Goal: Information Seeking & Learning: Learn about a topic

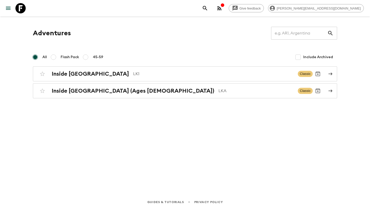
click at [128, 65] on div "Adventures ​ All Flash Pack 45-59 Include Archived Inside [GEOGRAPHIC_DATA] LK1…" at bounding box center [185, 62] width 316 height 71
click at [133, 73] on p "LK1" at bounding box center [213, 74] width 161 height 6
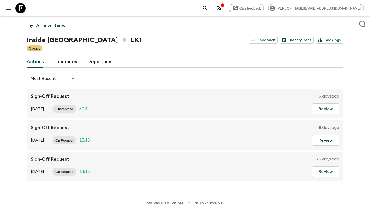
click at [71, 62] on link "Itineraries" at bounding box center [65, 61] width 23 height 12
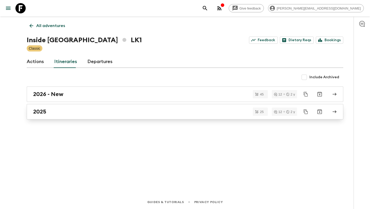
click at [88, 109] on div "2025" at bounding box center [180, 111] width 294 height 7
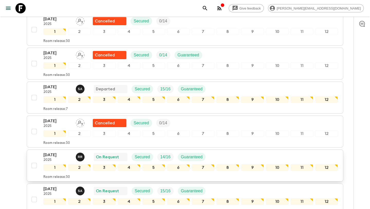
scroll to position [283, 0]
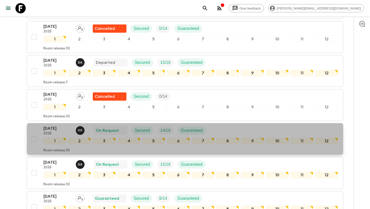
click at [223, 130] on div "[DATE] 2025 R R On Request Secured 14 / 16 Guaranteed" at bounding box center [190, 130] width 294 height 10
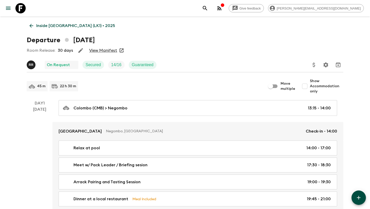
click at [108, 51] on link "View Manifest" at bounding box center [103, 50] width 28 height 5
click at [334, 39] on div "Departure [DATE]" at bounding box center [185, 40] width 316 height 10
click at [338, 42] on div "Departure [DATE]" at bounding box center [185, 40] width 316 height 10
click at [343, 62] on div at bounding box center [332, 65] width 23 height 10
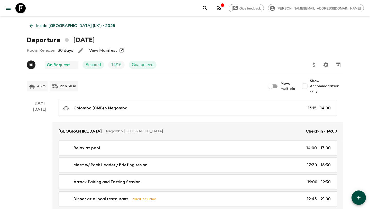
click at [27, 25] on link "Inside [GEOGRAPHIC_DATA] (LK1) • 2025" at bounding box center [72, 26] width 91 height 10
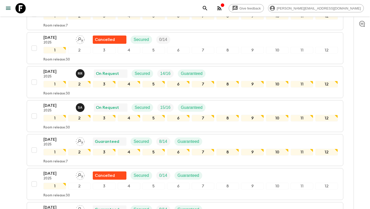
scroll to position [340, 0]
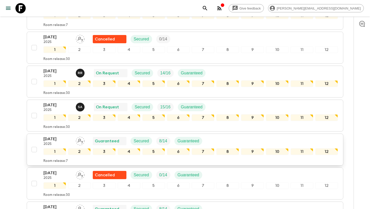
click at [222, 142] on div "[DATE] 2025 Guaranteed Secured 8 / 14 Guaranteed" at bounding box center [190, 141] width 294 height 10
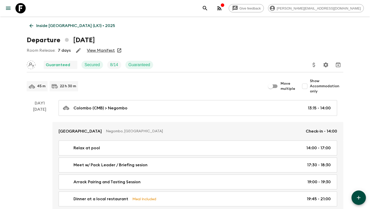
click at [104, 50] on link "View Manifest" at bounding box center [101, 50] width 28 height 5
click at [340, 36] on div "Departure [DATE]" at bounding box center [185, 40] width 316 height 10
